Goal: Navigation & Orientation: Find specific page/section

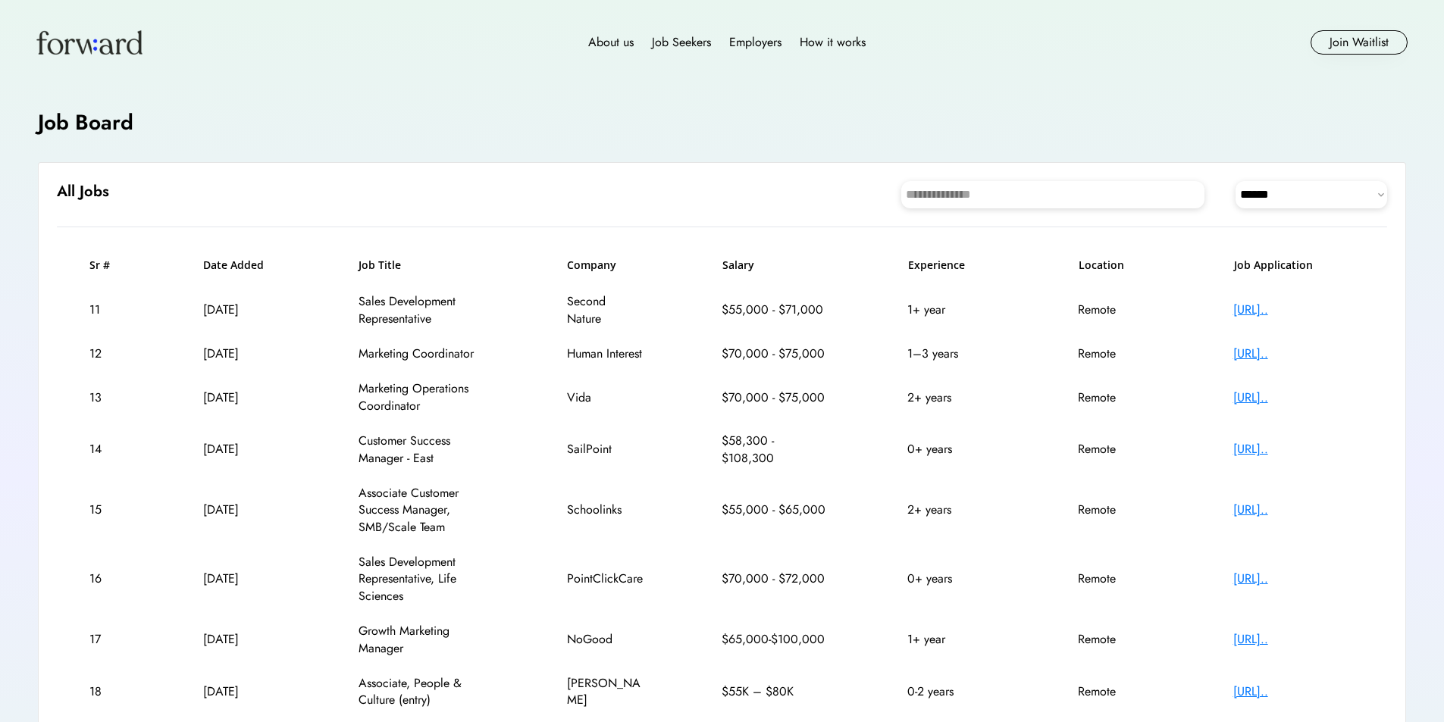
select select "********"
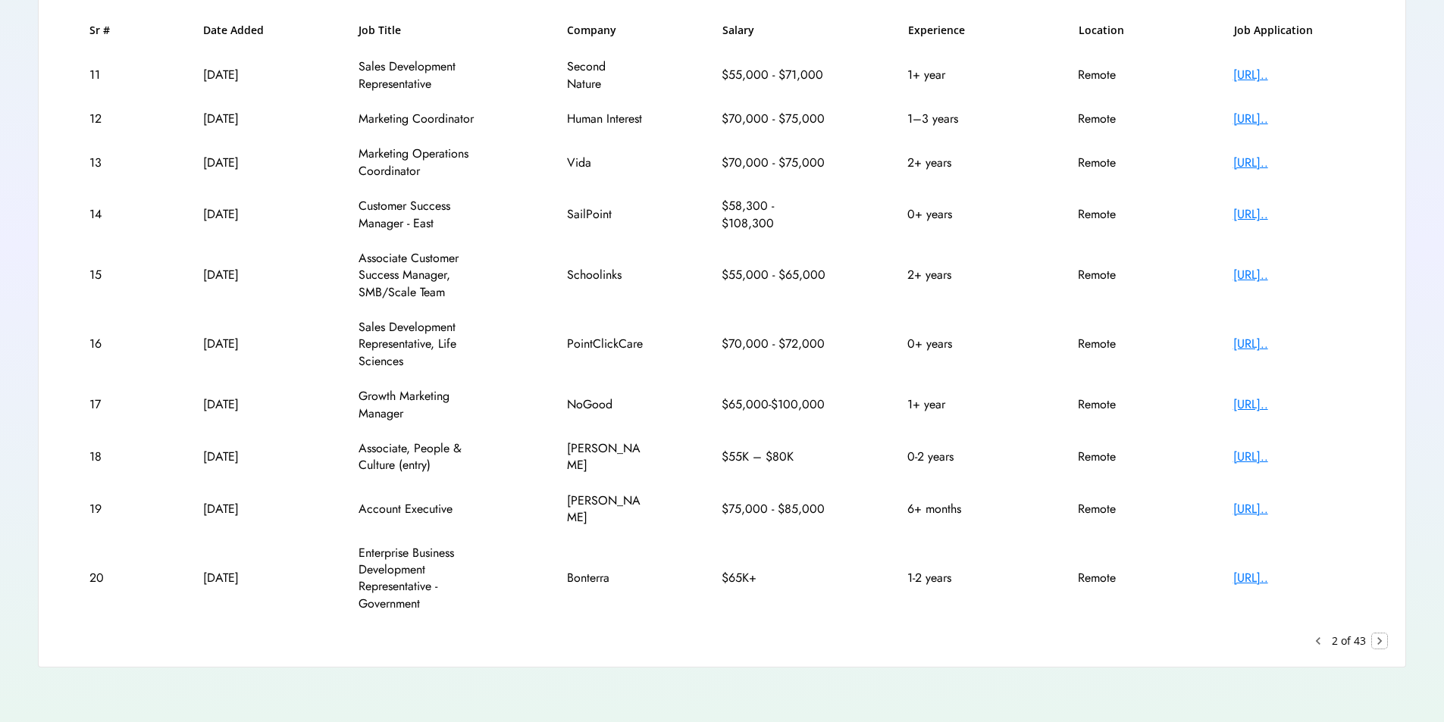
click at [1383, 636] on text "chevron_right" at bounding box center [1379, 641] width 15 height 15
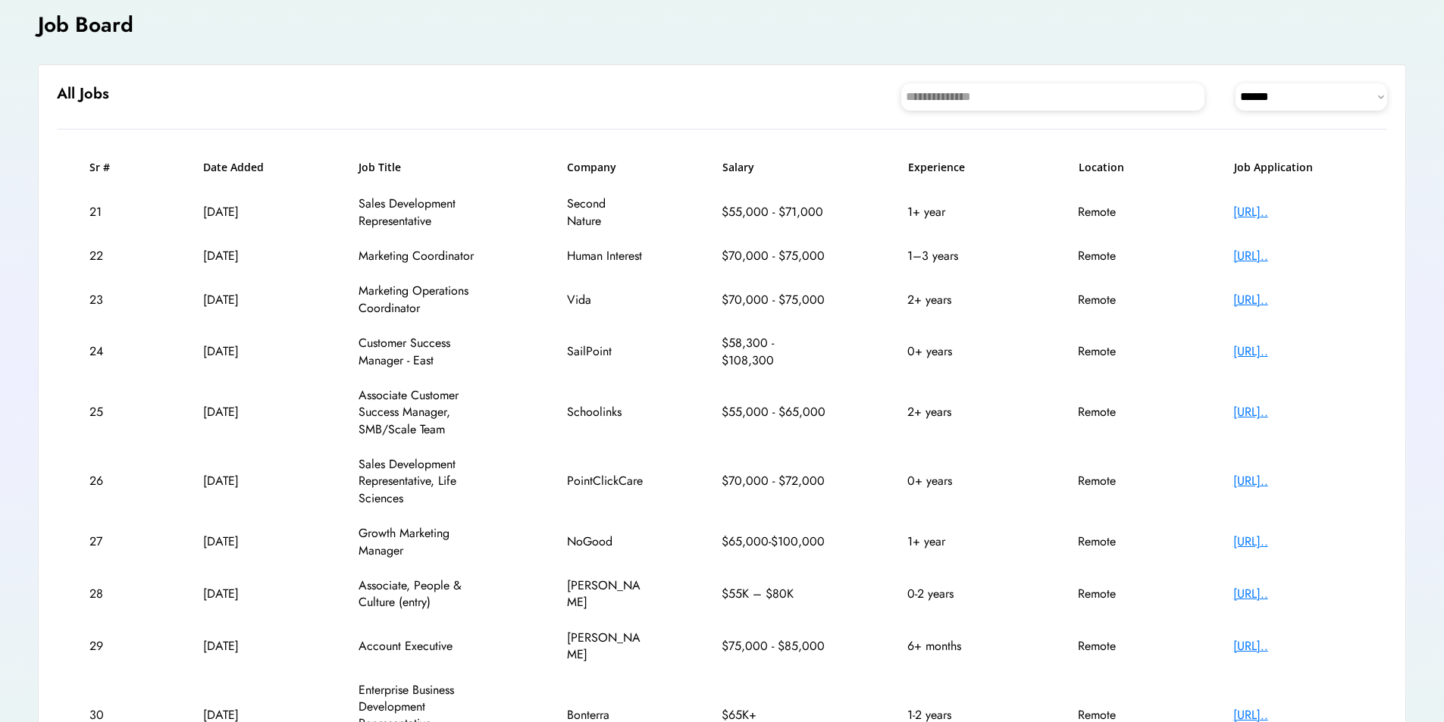
scroll to position [96, 0]
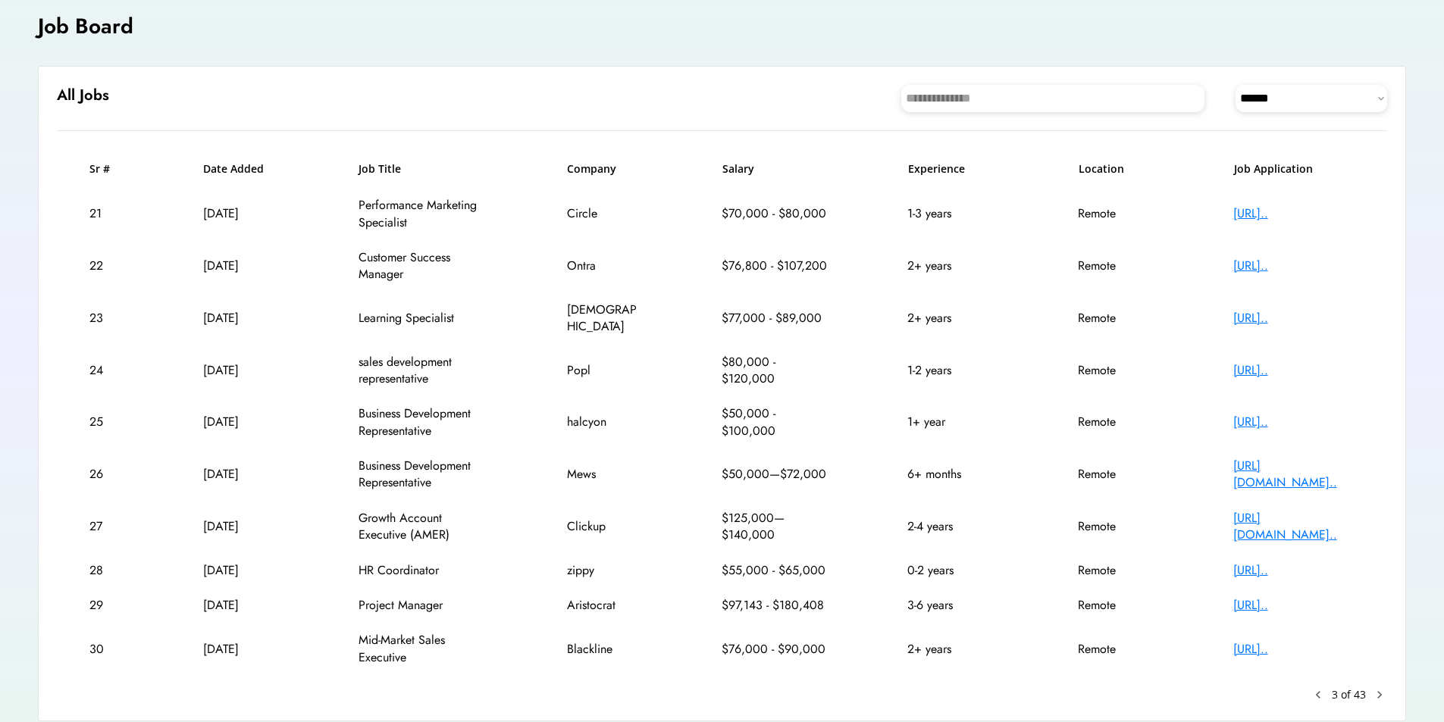
click at [1259, 310] on div "[URL].." at bounding box center [1293, 318] width 121 height 17
drag, startPoint x: 1342, startPoint y: 681, endPoint x: 1397, endPoint y: 683, distance: 54.6
click at [1343, 687] on div "3 of 43" at bounding box center [1348, 694] width 34 height 15
click at [1375, 687] on text "chevron_right" at bounding box center [1379, 694] width 15 height 15
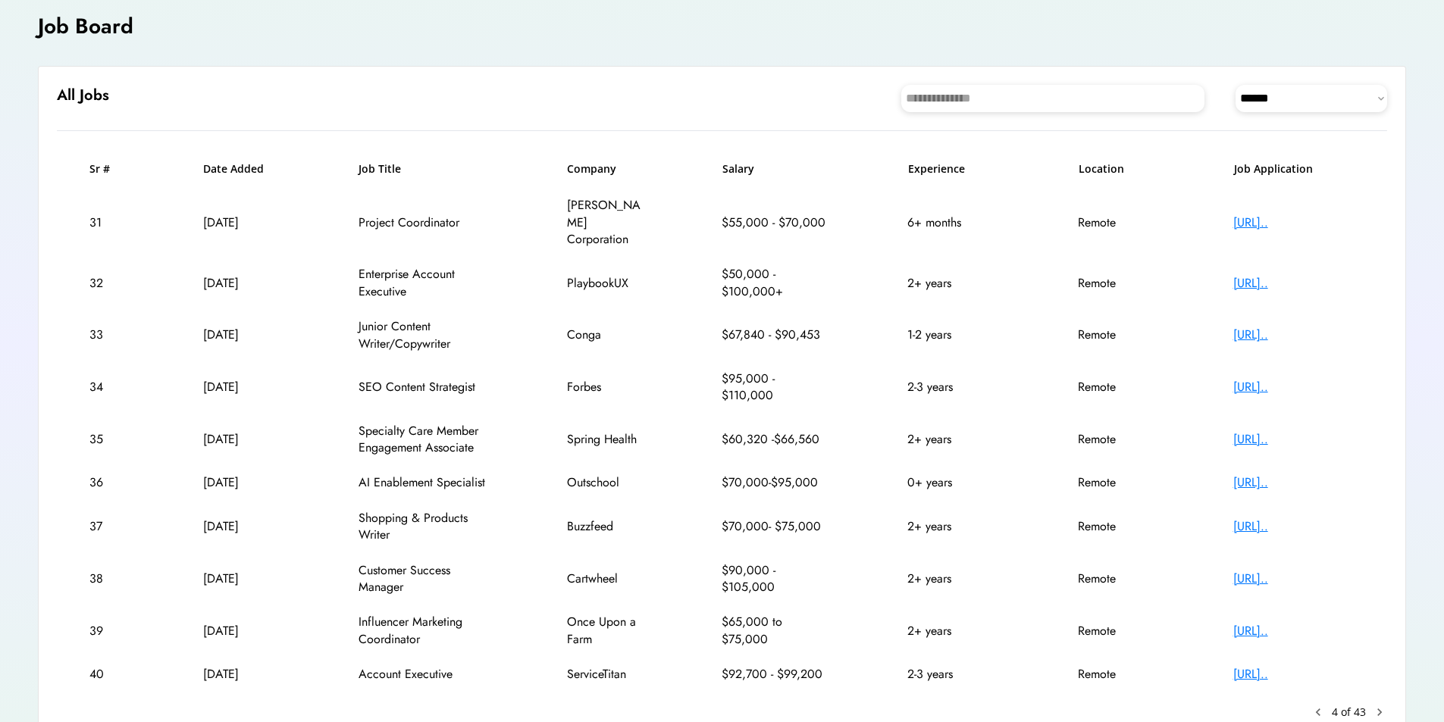
click at [1296, 518] on div "[URL].." at bounding box center [1293, 526] width 121 height 17
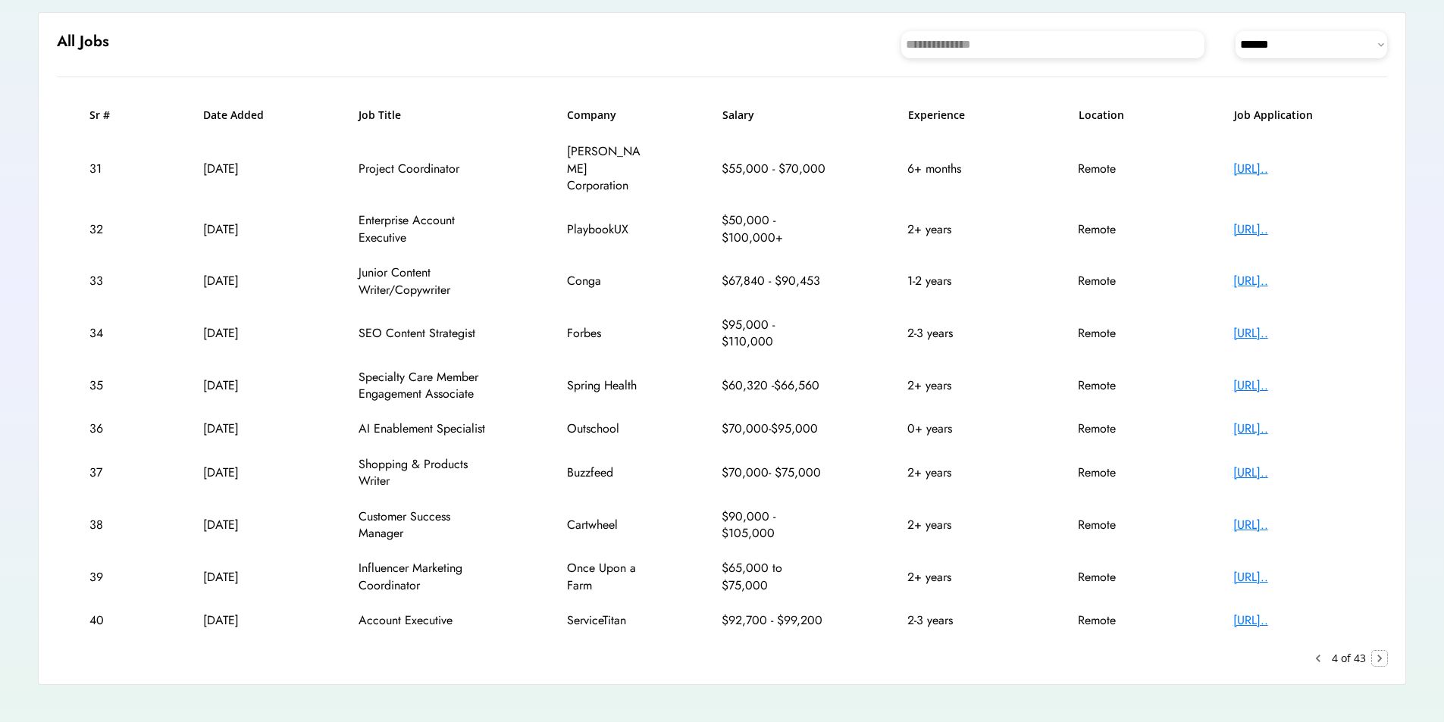
click at [1374, 651] on text "chevron_right" at bounding box center [1379, 658] width 15 height 15
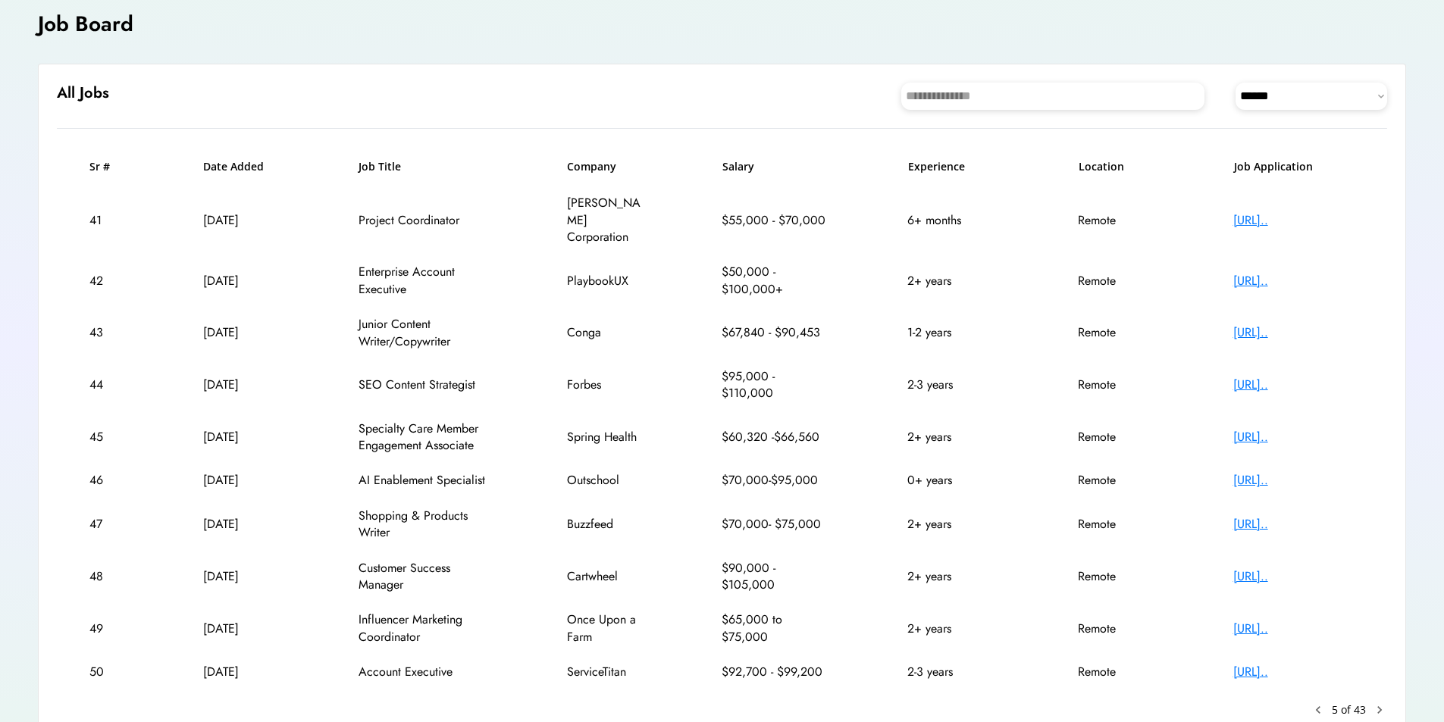
scroll to position [96, 0]
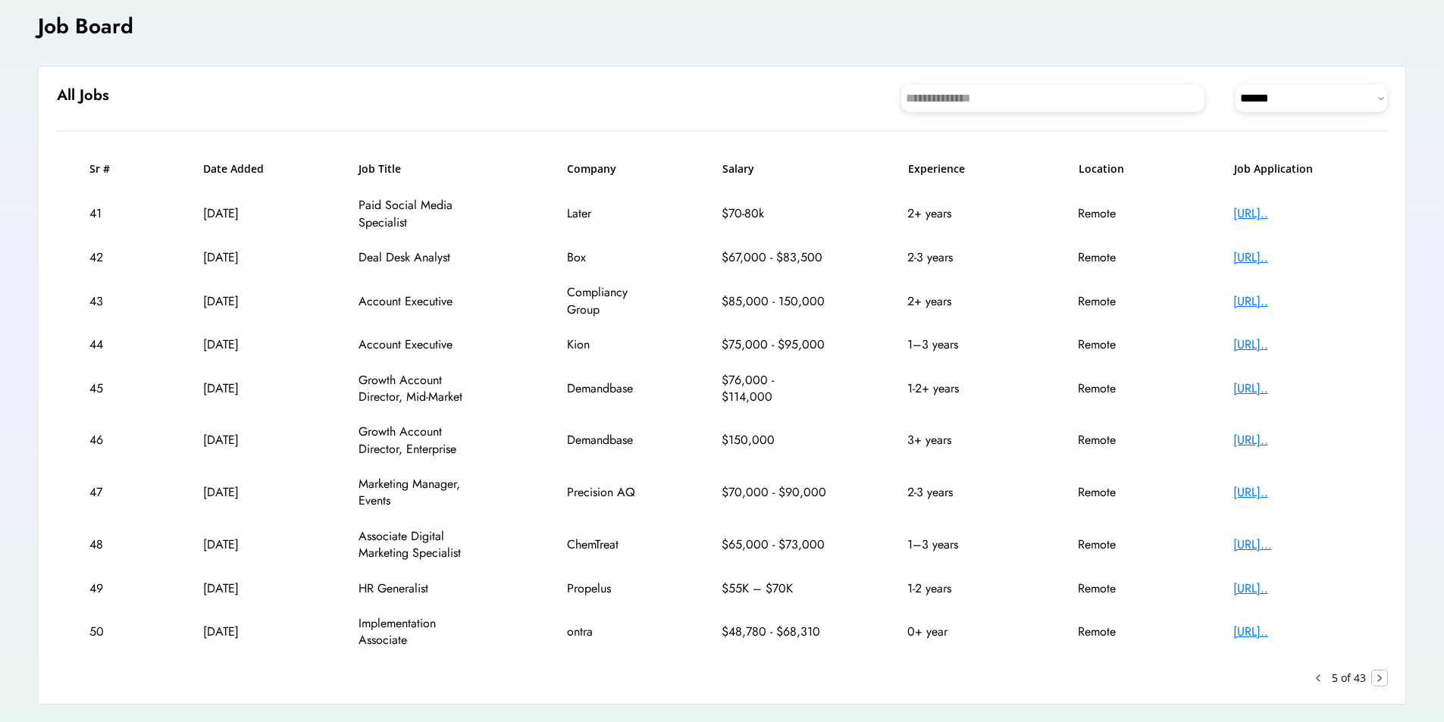
click at [1382, 678] on text "chevron_right" at bounding box center [1379, 678] width 15 height 15
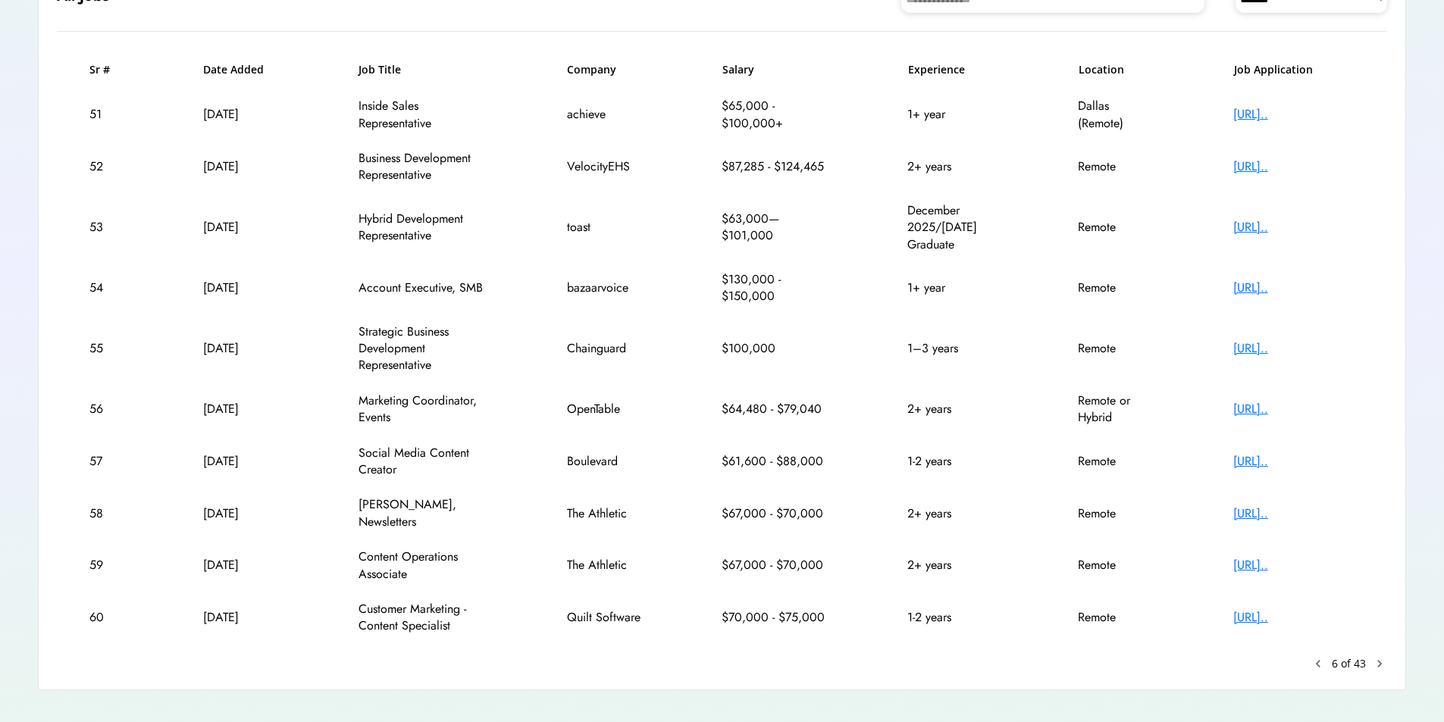
scroll to position [201, 0]
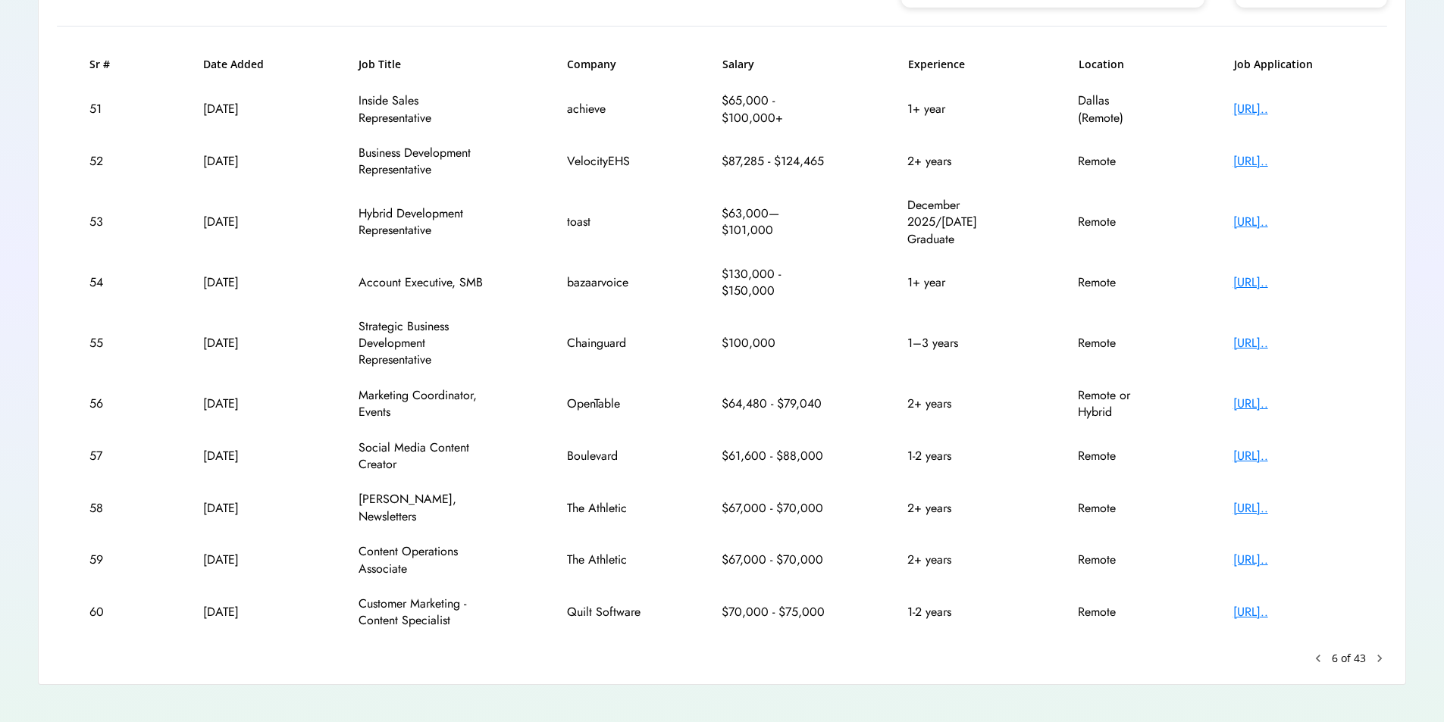
click at [1372, 651] on text "chevron_right" at bounding box center [1379, 658] width 15 height 15
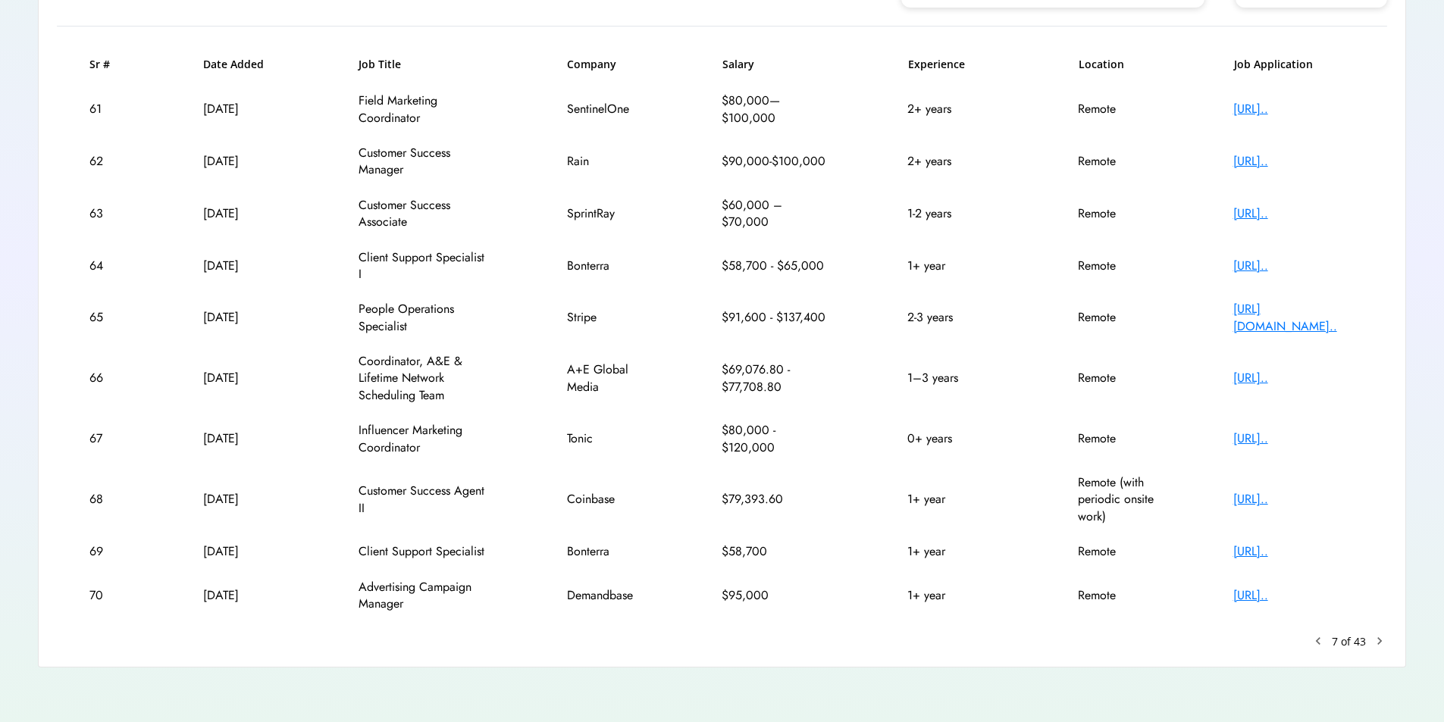
click at [1378, 644] on text "chevron_right" at bounding box center [1379, 641] width 15 height 15
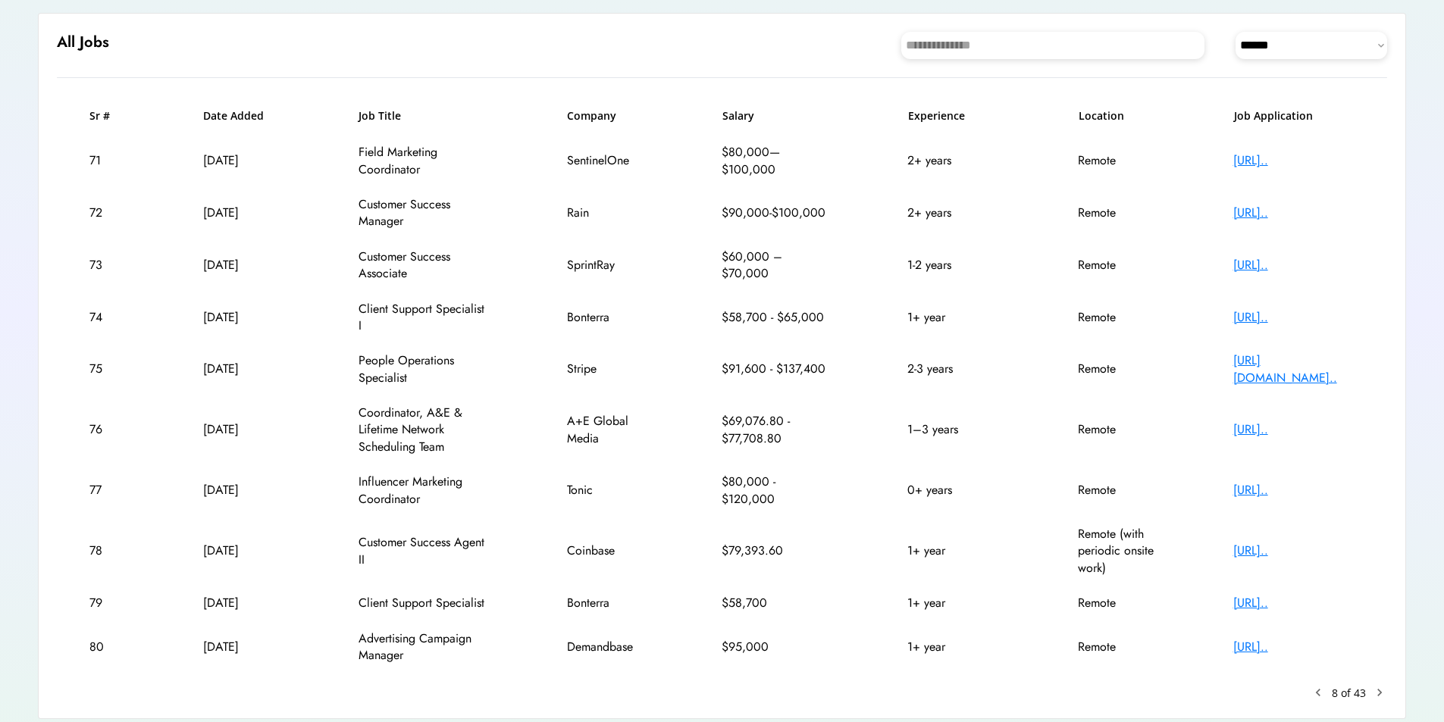
scroll to position [96, 0]
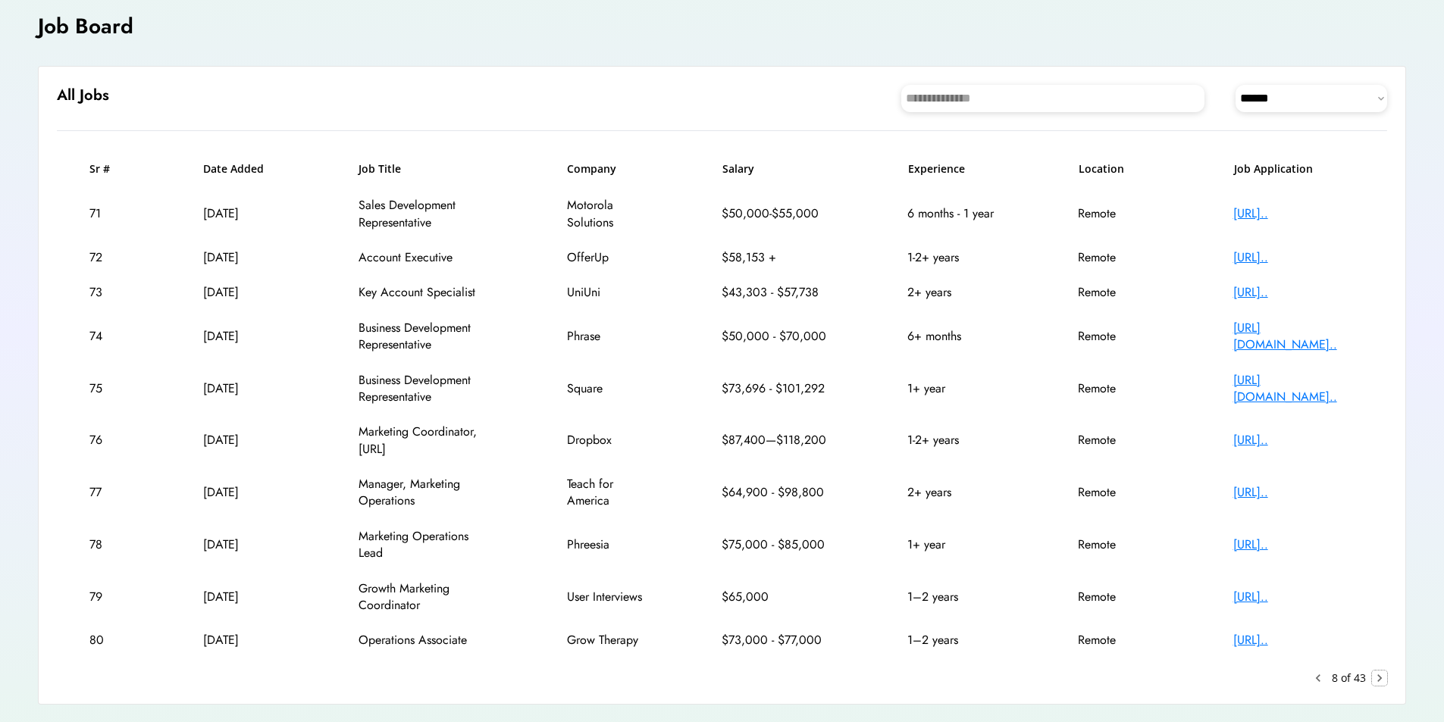
drag, startPoint x: 1369, startPoint y: 674, endPoint x: 1380, endPoint y: 677, distance: 11.0
click at [1376, 675] on div "keyboard_arrow_left 8 of 43 chevron_right" at bounding box center [1348, 678] width 77 height 15
click at [1383, 677] on text "chevron_right" at bounding box center [1379, 678] width 15 height 15
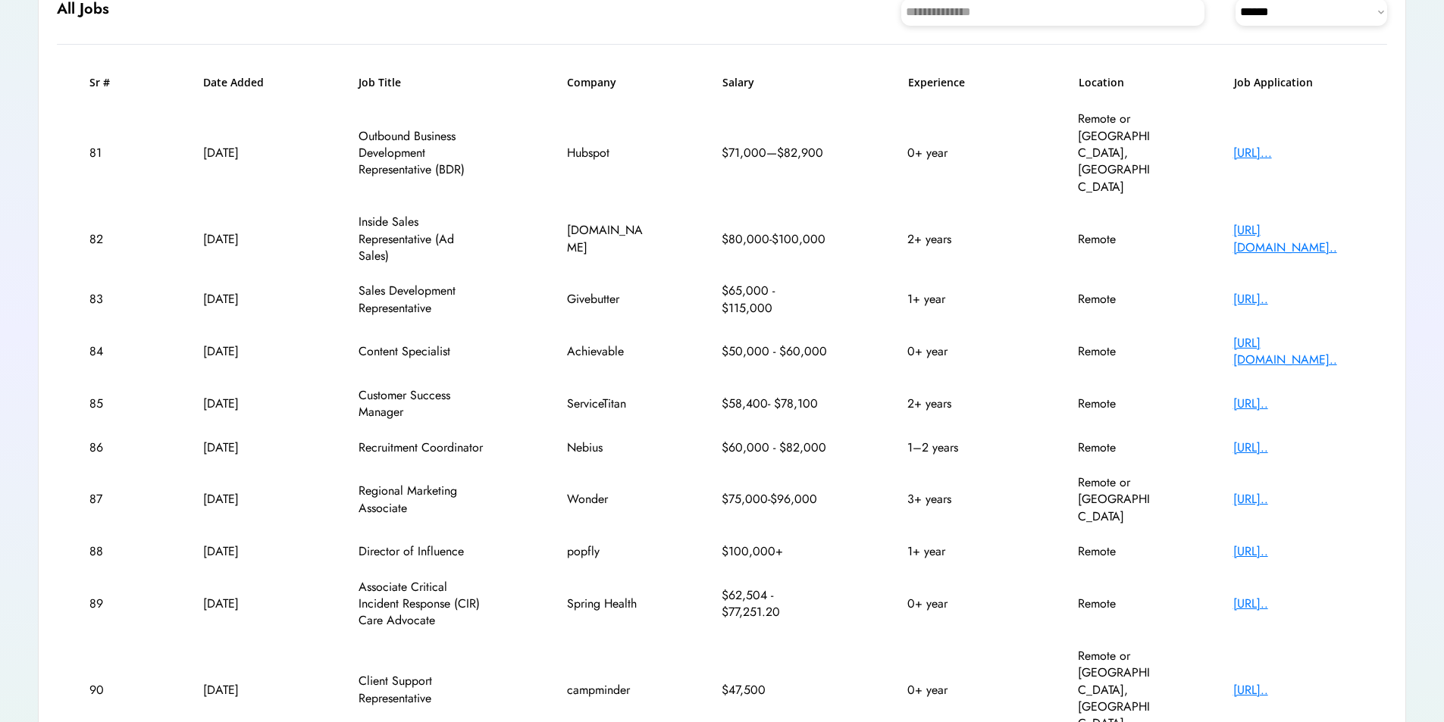
scroll to position [184, 0]
click at [1290, 438] on div "[URL].." at bounding box center [1293, 446] width 121 height 17
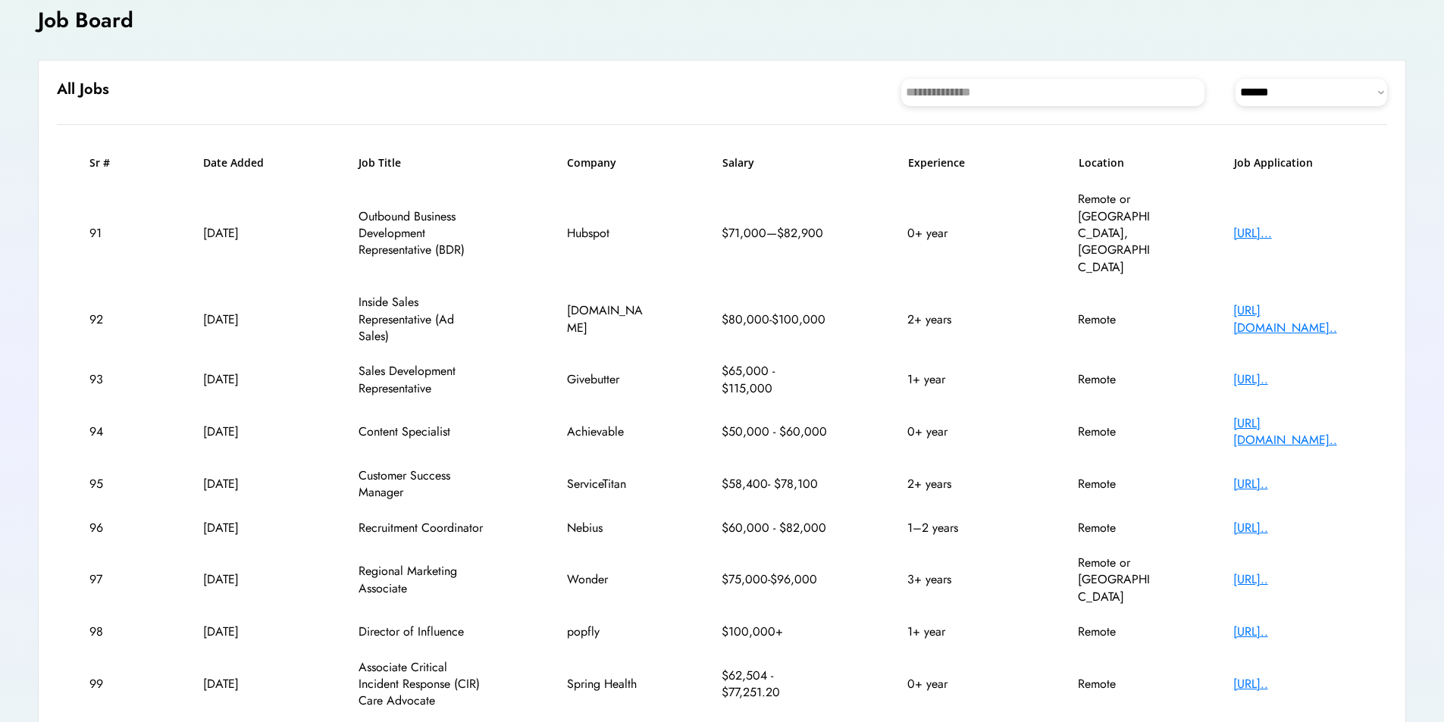
scroll to position [96, 0]
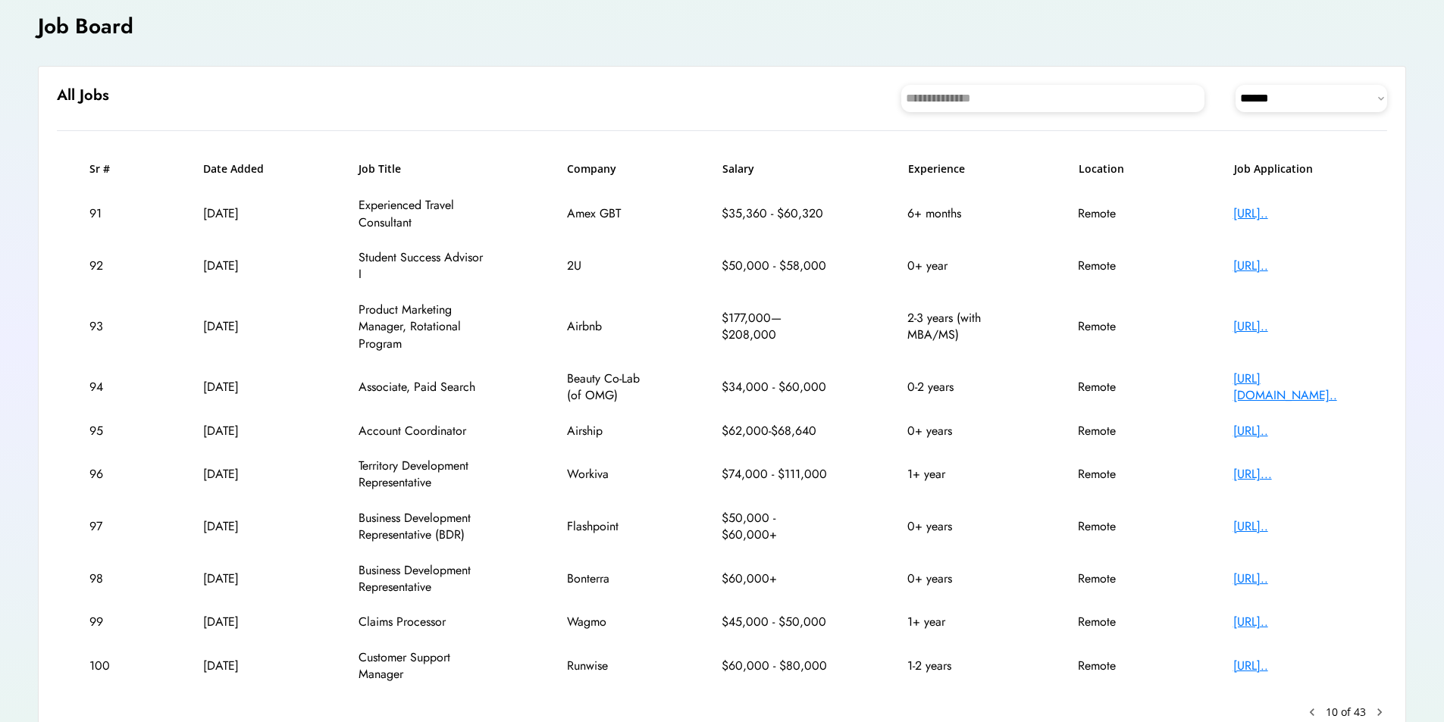
click at [1284, 264] on div "[URL].." at bounding box center [1293, 266] width 121 height 17
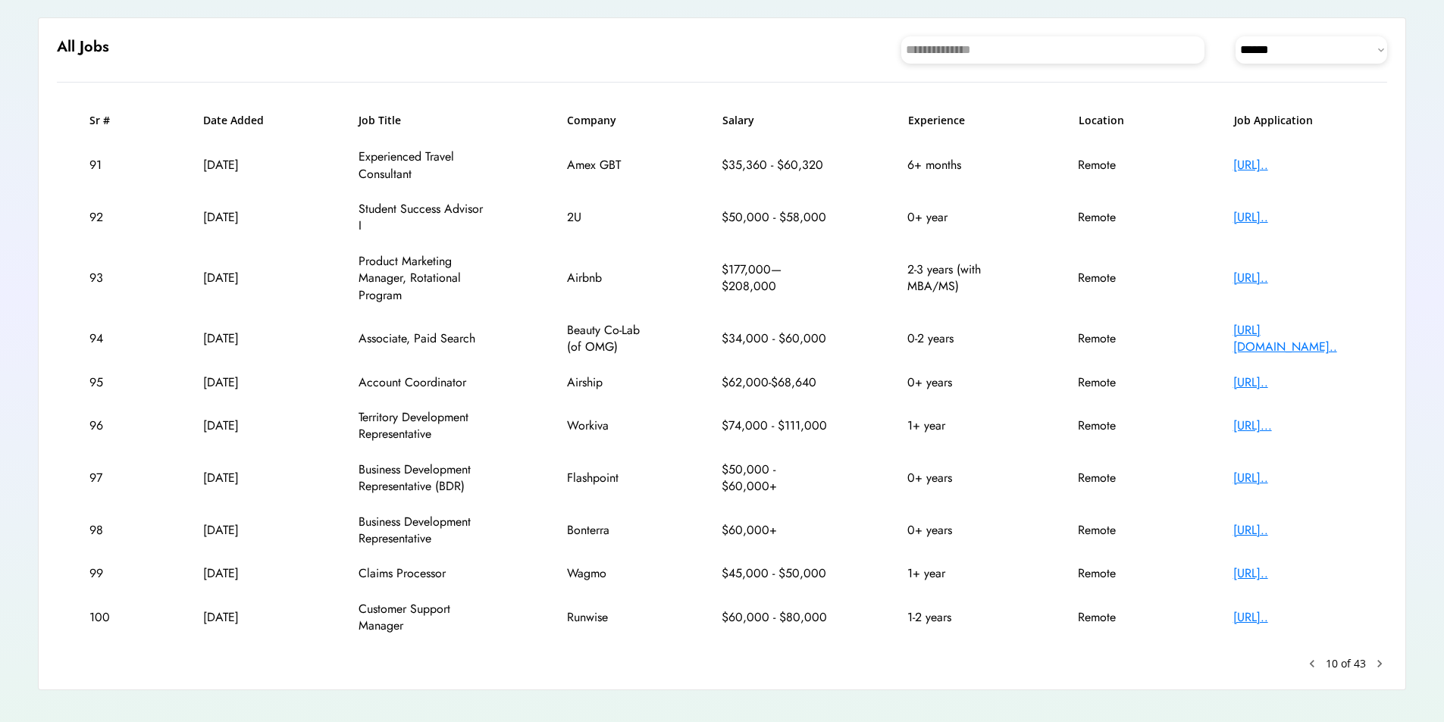
scroll to position [167, 0]
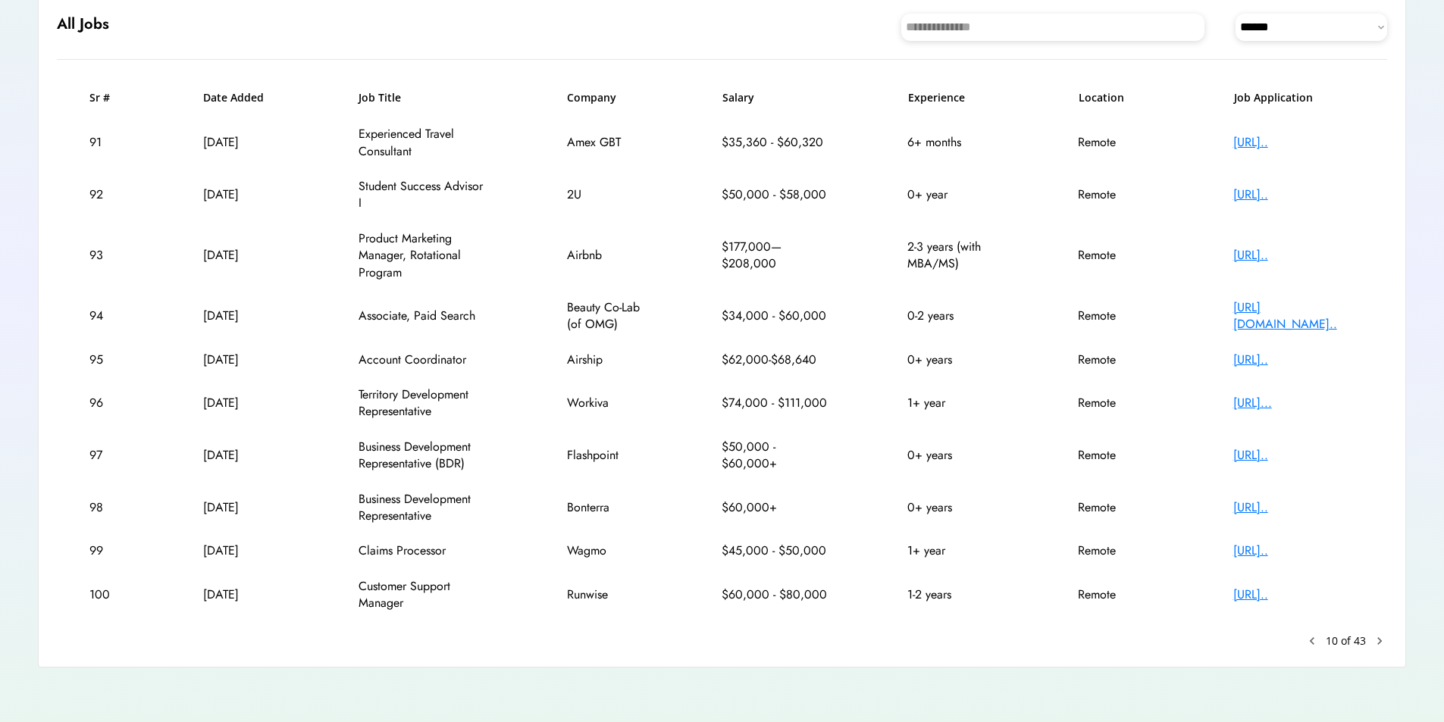
click at [1322, 591] on div "[URL].." at bounding box center [1293, 595] width 121 height 17
